Goal: Transaction & Acquisition: Purchase product/service

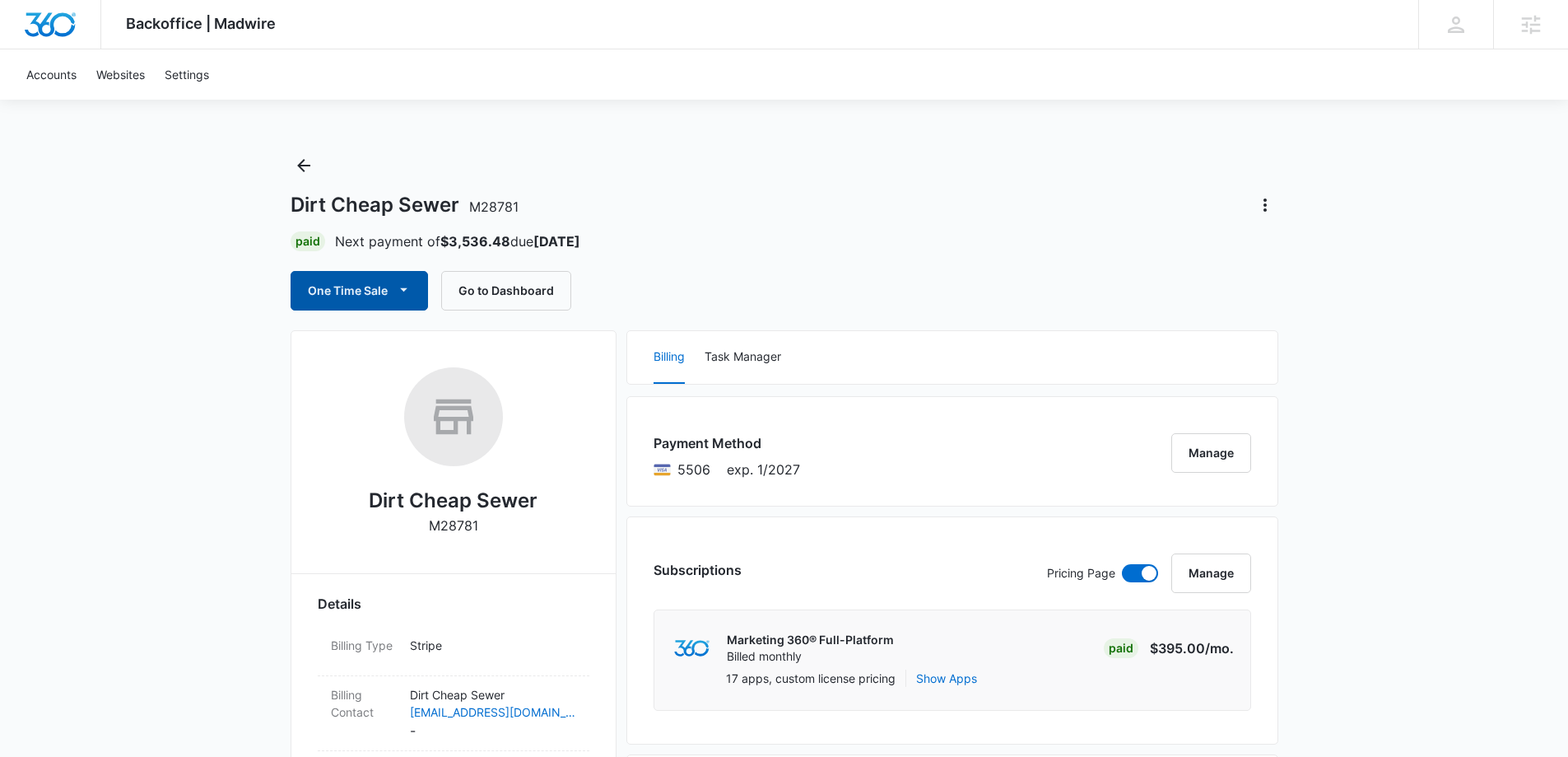
click at [385, 299] on button "One Time Sale" at bounding box center [359, 290] width 138 height 39
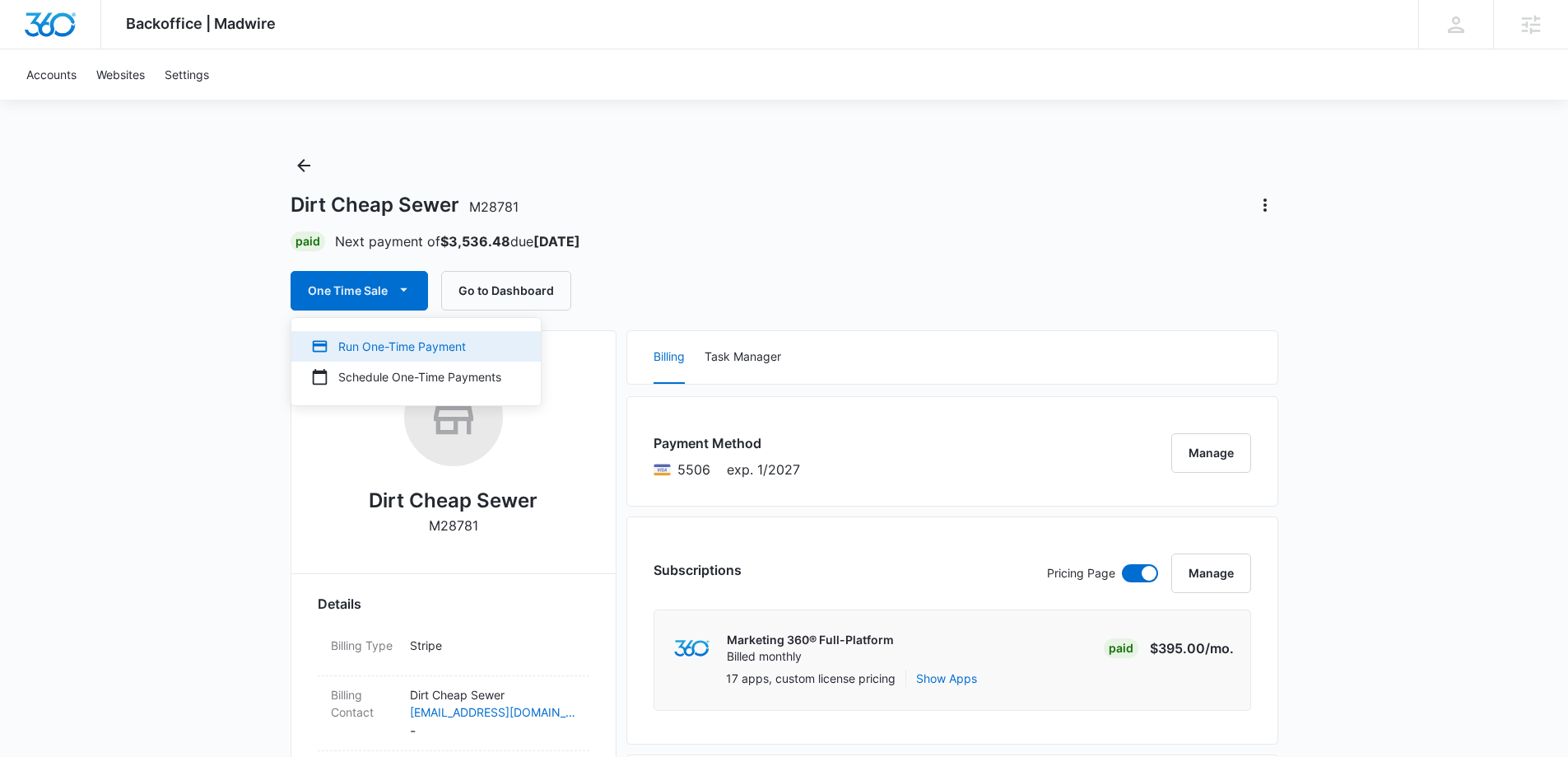
click at [359, 348] on div "Run One-Time Payment" at bounding box center [406, 346] width 190 height 17
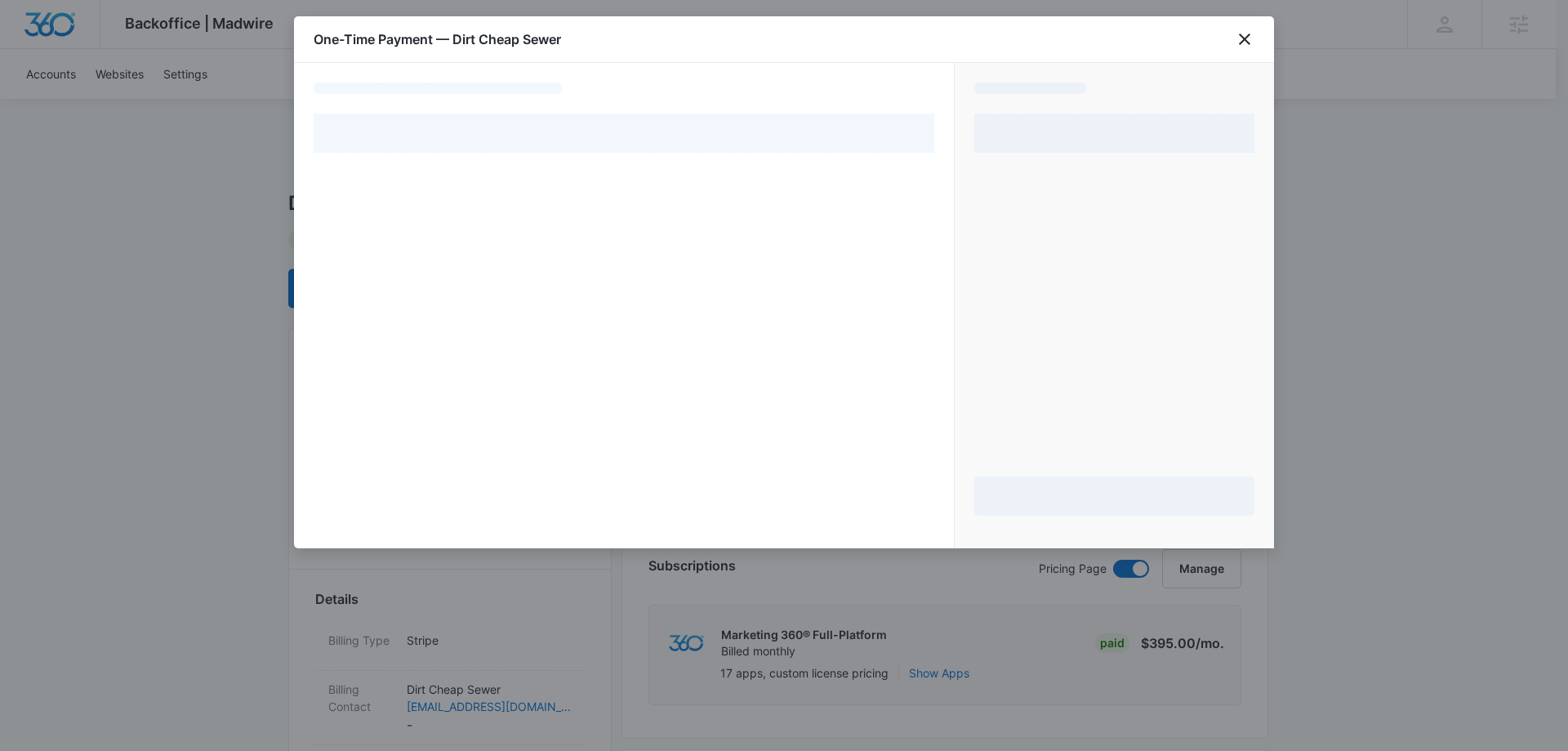
select select "pm_1R1tMpA4n8RTgNjUkuJf3KLZ"
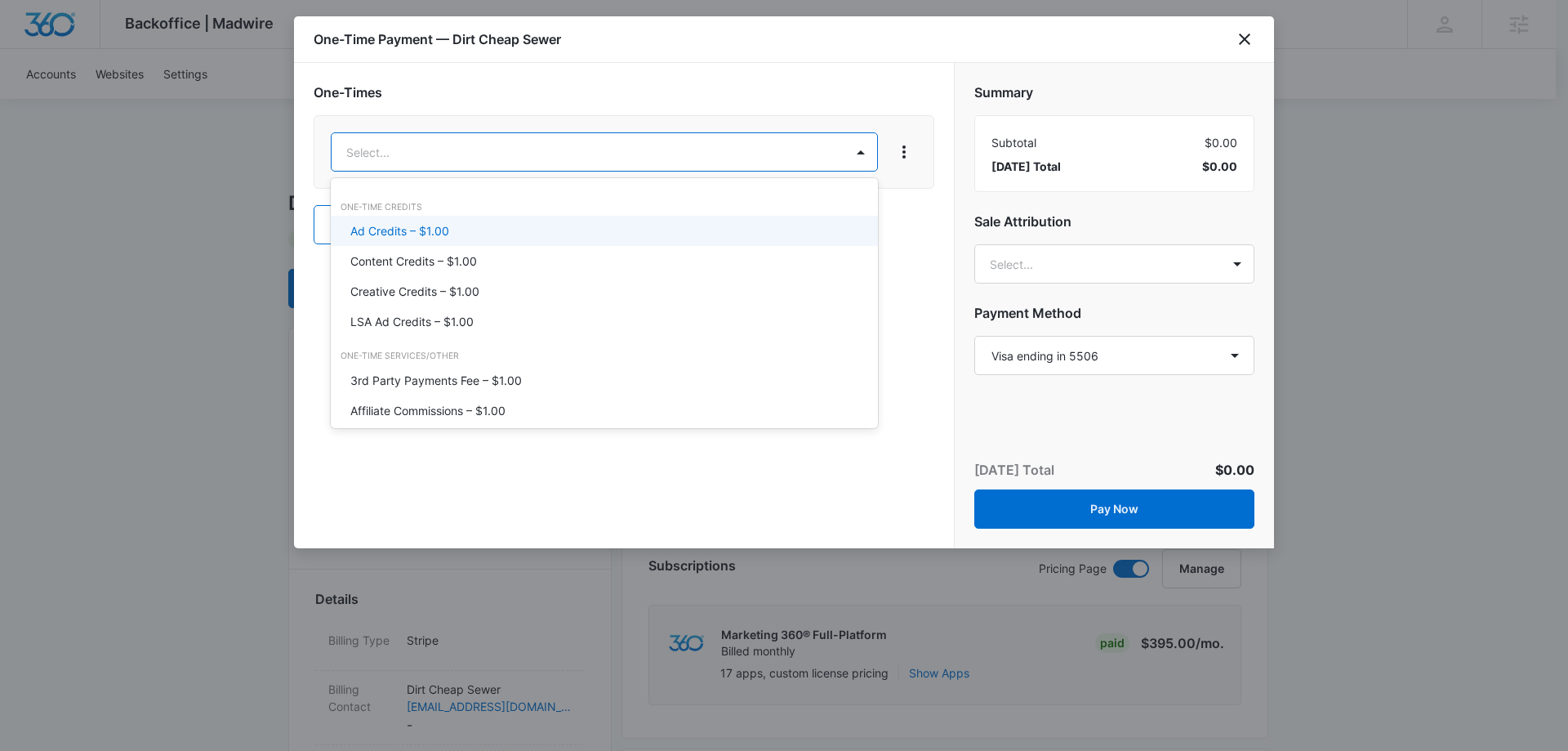
click at [378, 227] on p "Ad Credits – $1.00" at bounding box center [400, 230] width 99 height 17
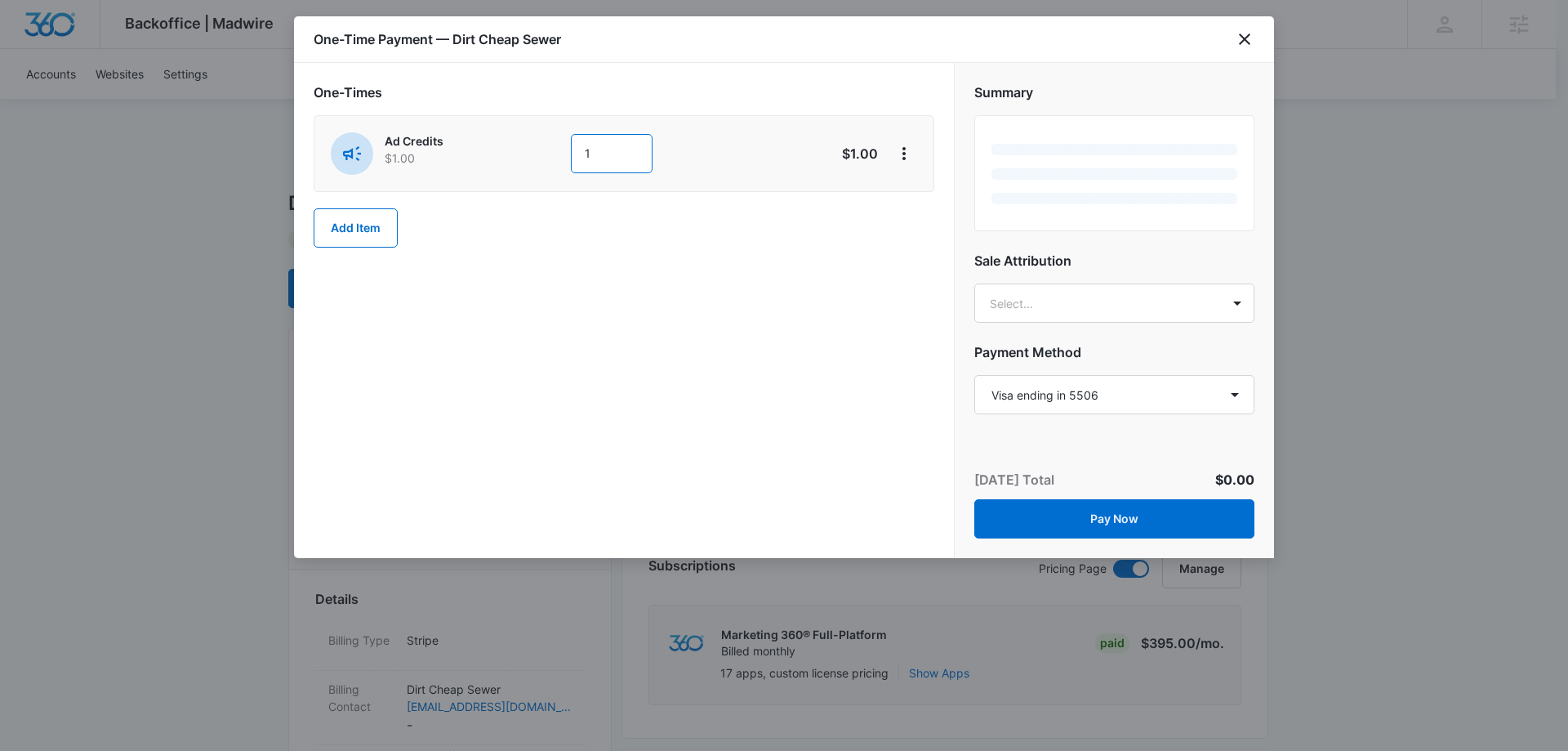
drag, startPoint x: 632, startPoint y: 156, endPoint x: 559, endPoint y: 156, distance: 73.0
click at [559, 156] on div "Ad Credits $1.00 1" at bounding box center [566, 154] width 470 height 43
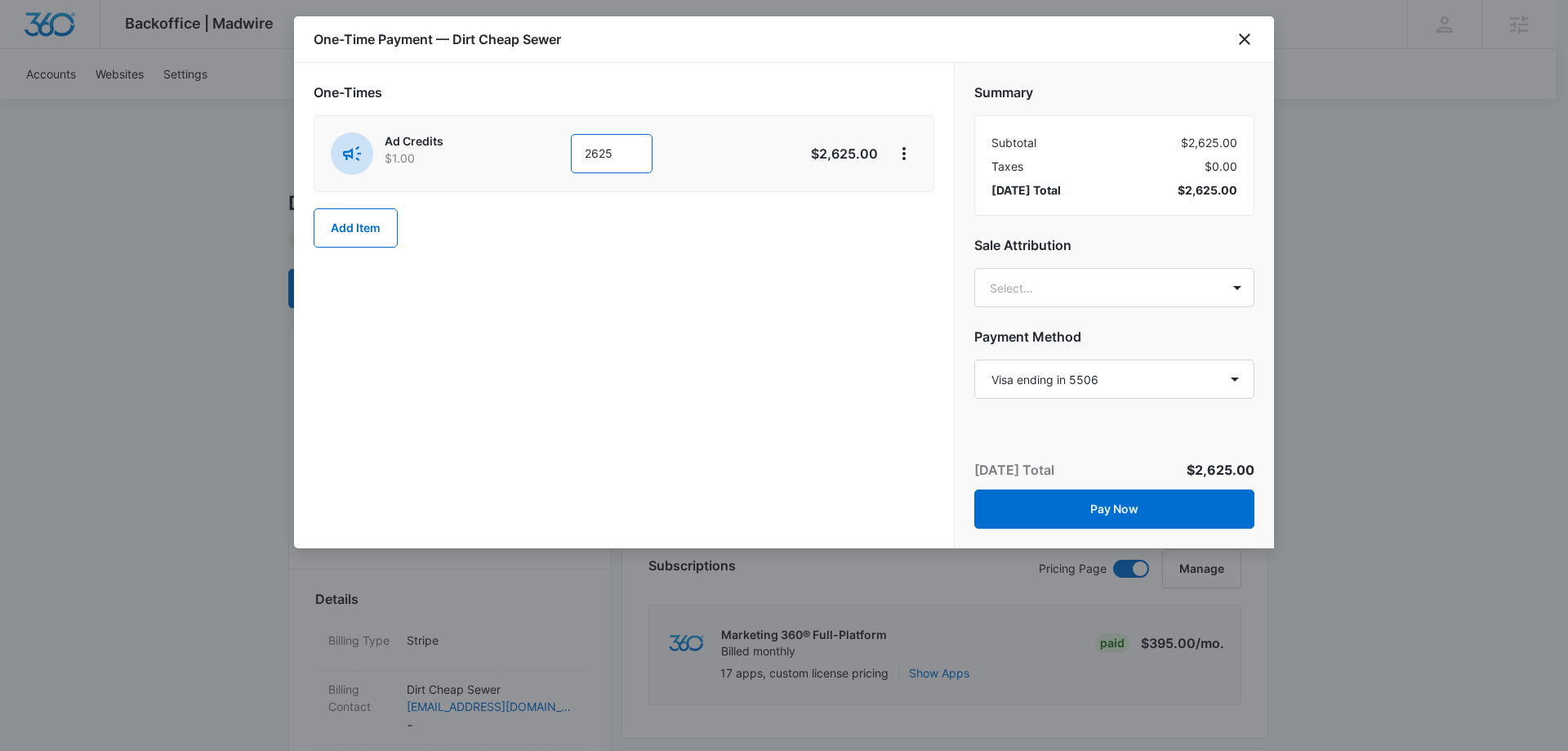
type input "2625"
click at [593, 276] on div "One-Times Ad Credits $1.00 2625 $2,625.00 Add Item" at bounding box center [624, 305] width 660 height 485
click at [1149, 309] on div "Summary Subtotal $2,625.00 Taxes $0.00 [DATE] Total $2,625.00 Sale Attribution …" at bounding box center [1114, 233] width 319 height 341
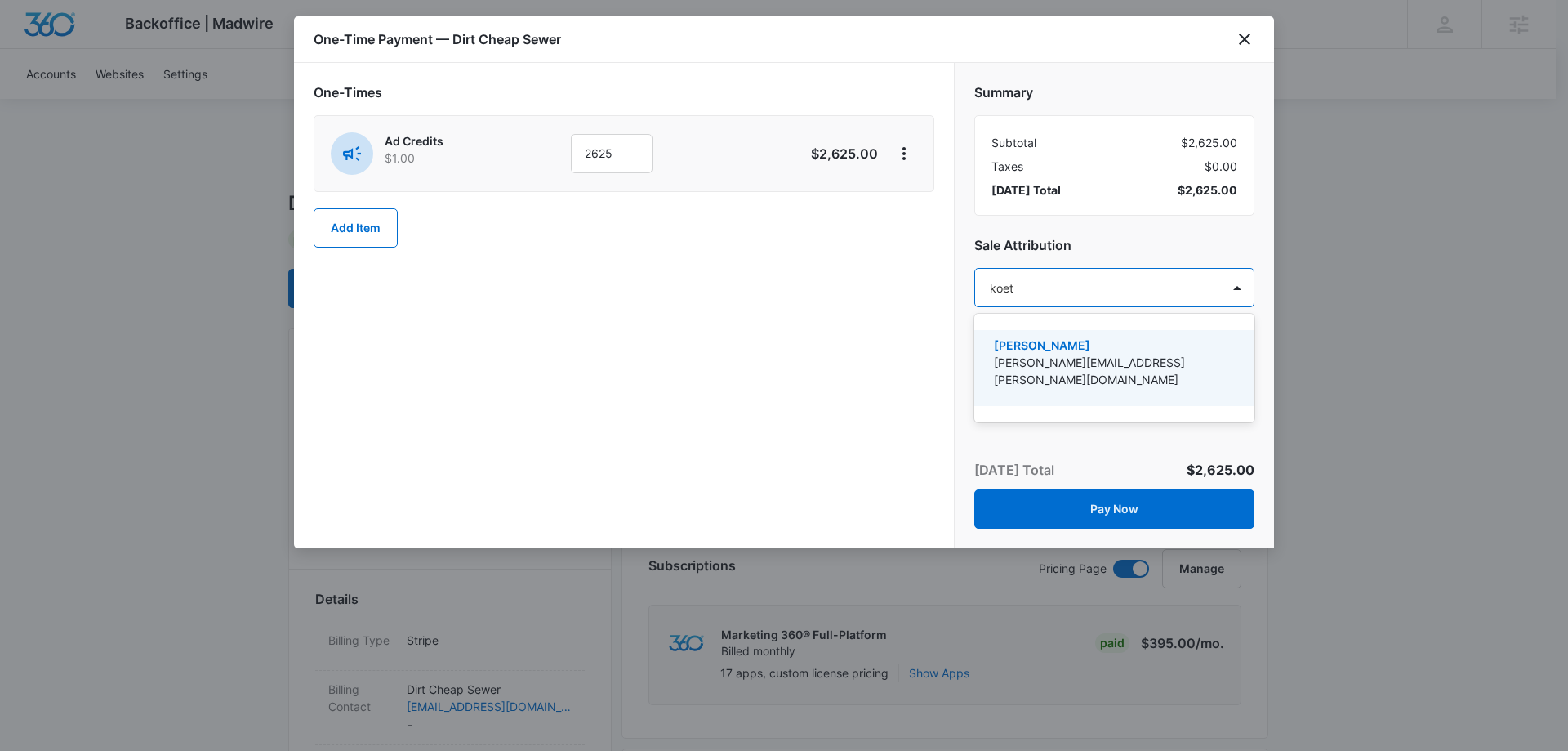
type input "[PERSON_NAME]"
drag, startPoint x: 1138, startPoint y: 335, endPoint x: 1140, endPoint y: 263, distance: 72.0
click at [1138, 338] on div "[PERSON_NAME] [PERSON_NAME][EMAIL_ADDRESS][PERSON_NAME][DOMAIN_NAME]" at bounding box center [1114, 368] width 280 height 76
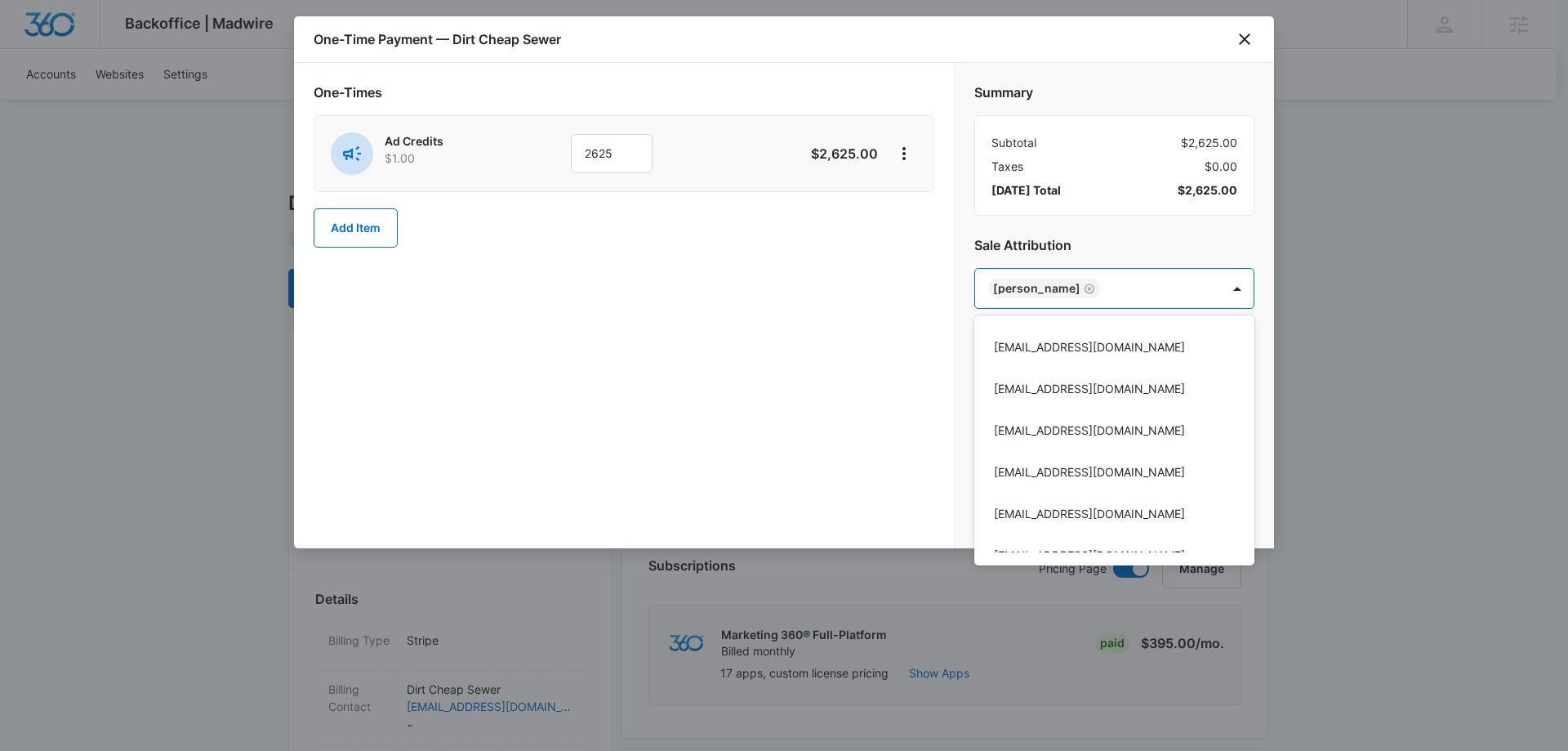
click at [1150, 233] on div at bounding box center [784, 376] width 1568 height 751
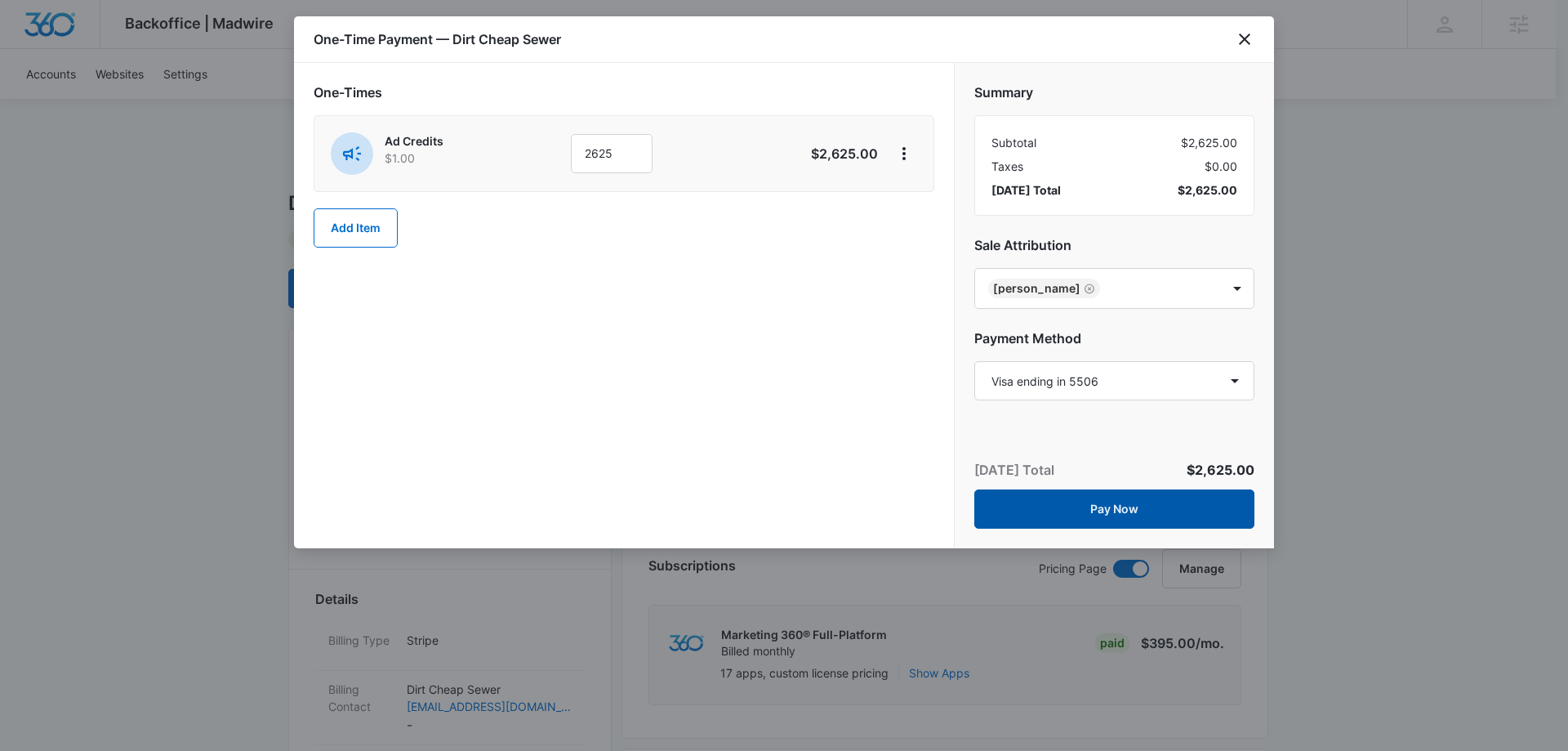
click at [1117, 511] on button "Pay Now" at bounding box center [1114, 508] width 280 height 39
